Goal: Navigation & Orientation: Find specific page/section

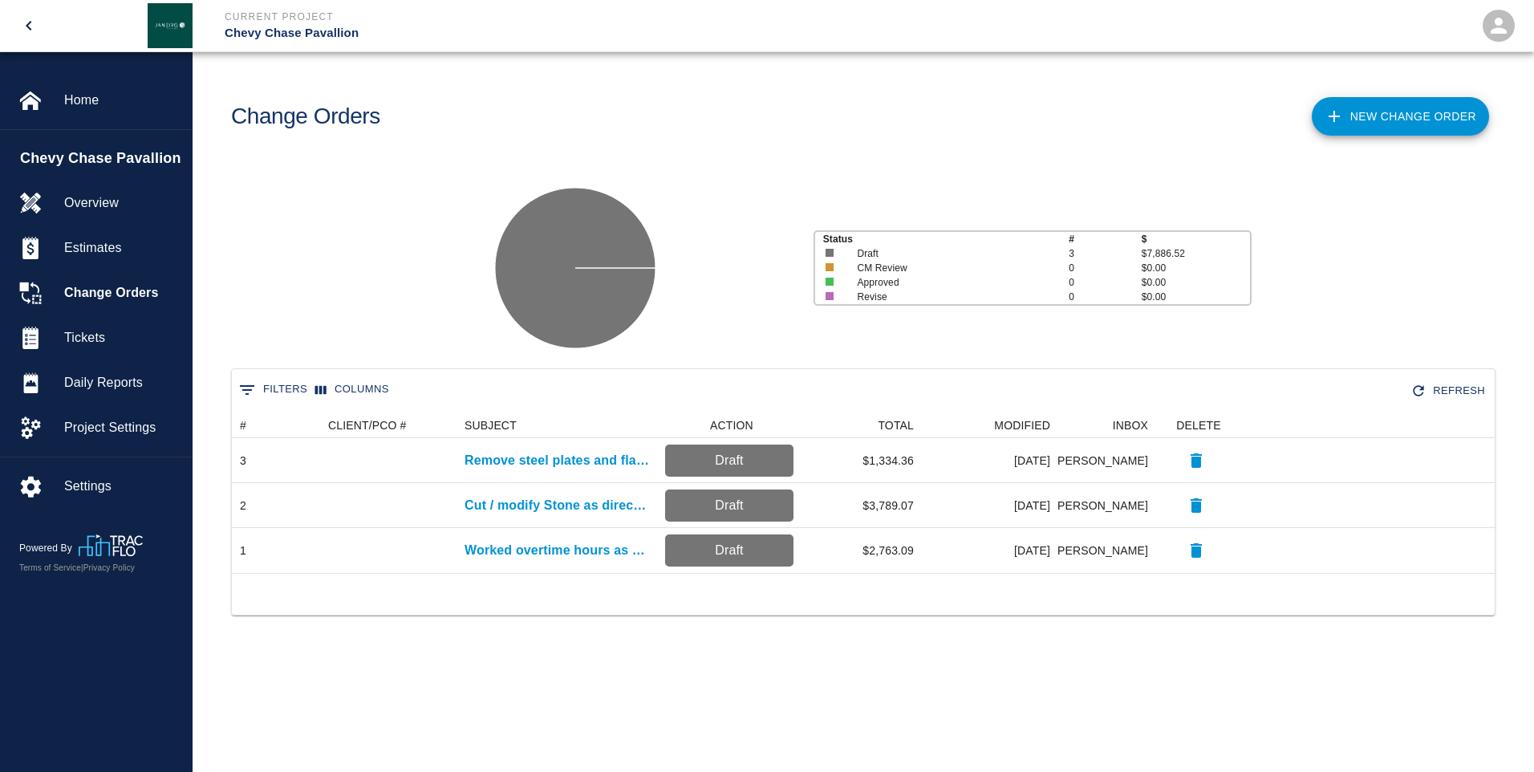
scroll to position [148, 1251]
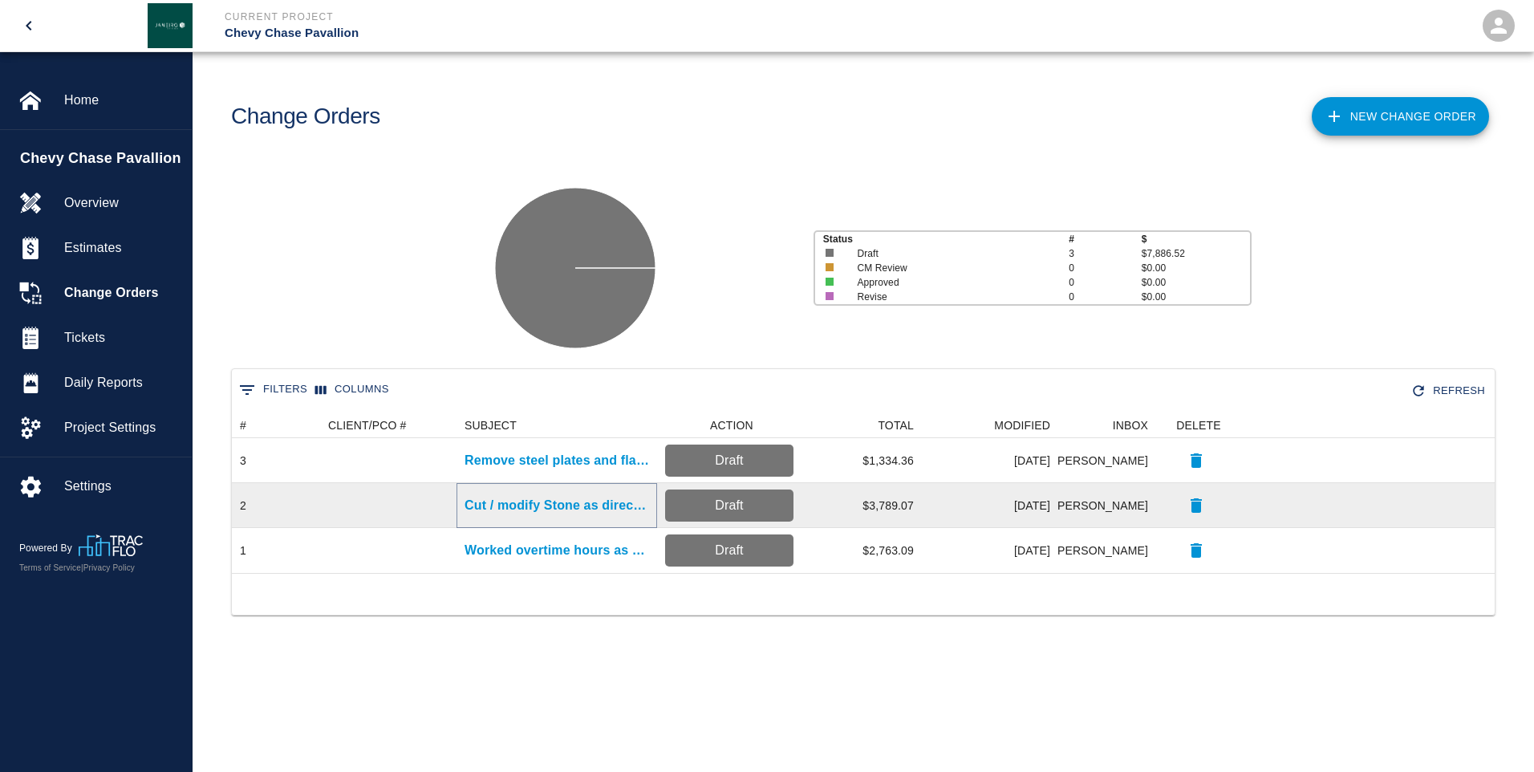
click at [531, 505] on p "Cut / modify Stone as directed" at bounding box center [556, 505] width 185 height 19
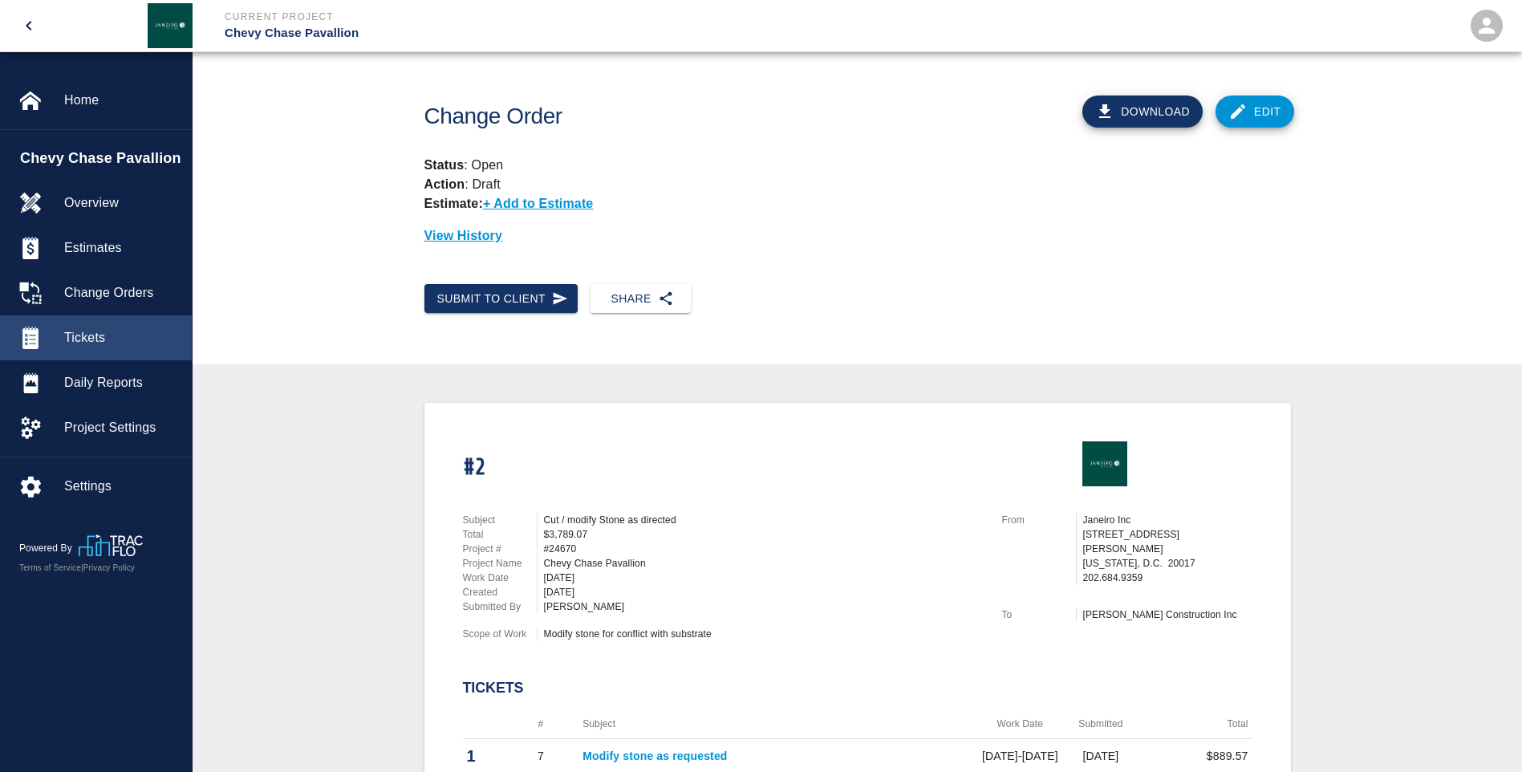
click at [107, 334] on span "Tickets" at bounding box center [121, 337] width 115 height 19
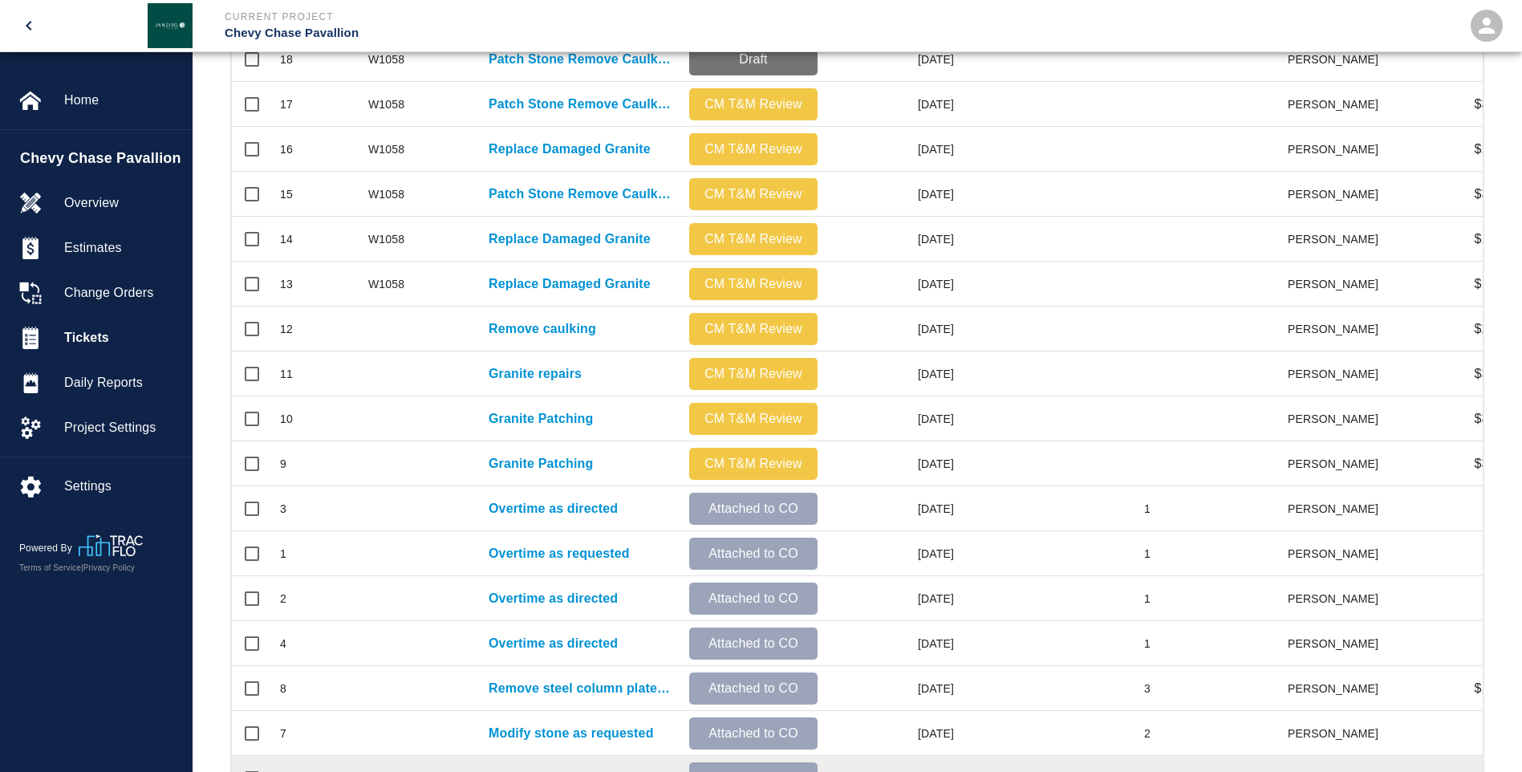
scroll to position [562, 0]
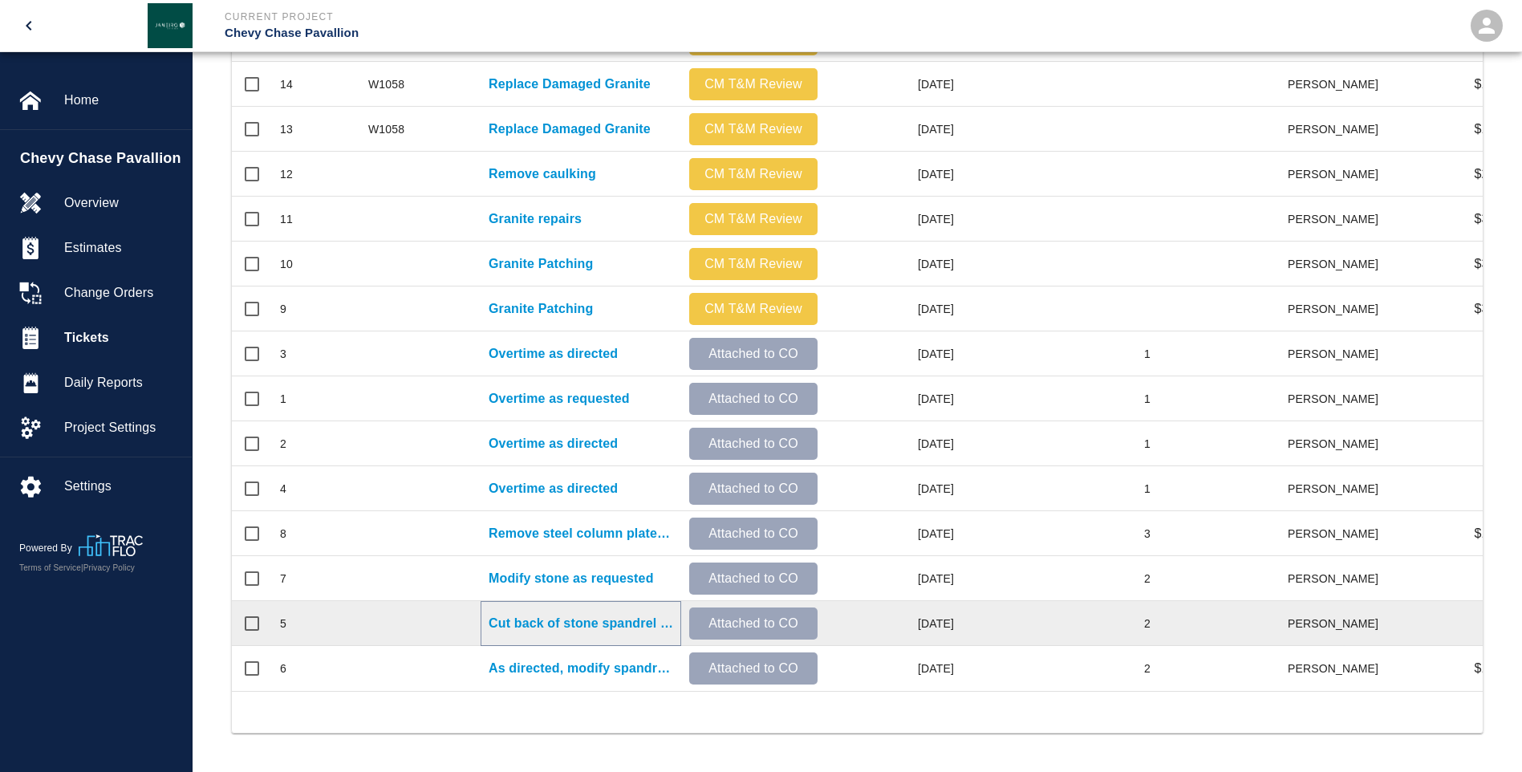
click at [589, 614] on p "Cut back of stone spandrel stone for bolts between J9 & J8" at bounding box center [581, 623] width 185 height 19
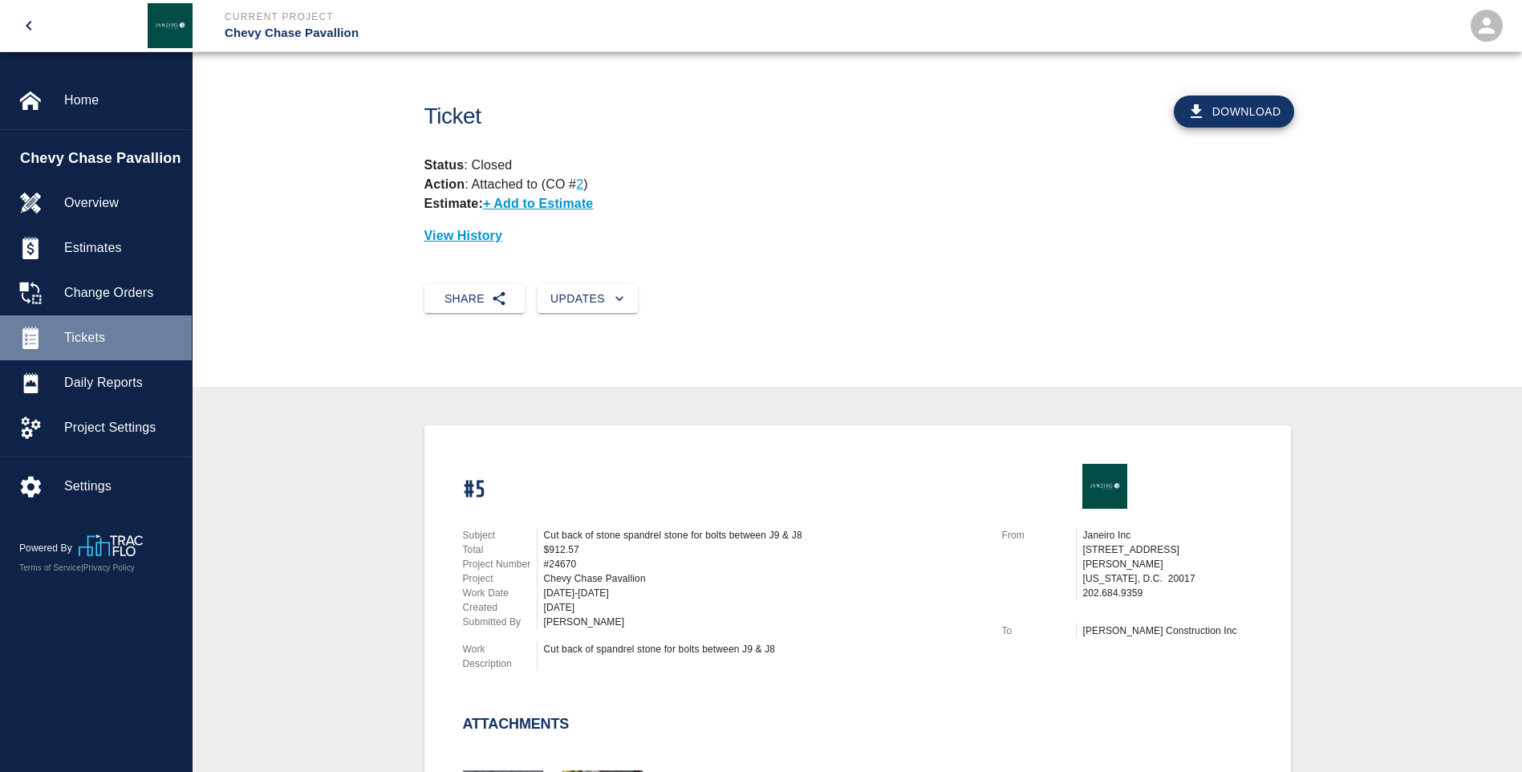
click at [115, 334] on span "Tickets" at bounding box center [121, 337] width 115 height 19
